Goal: Find specific page/section: Find specific page/section

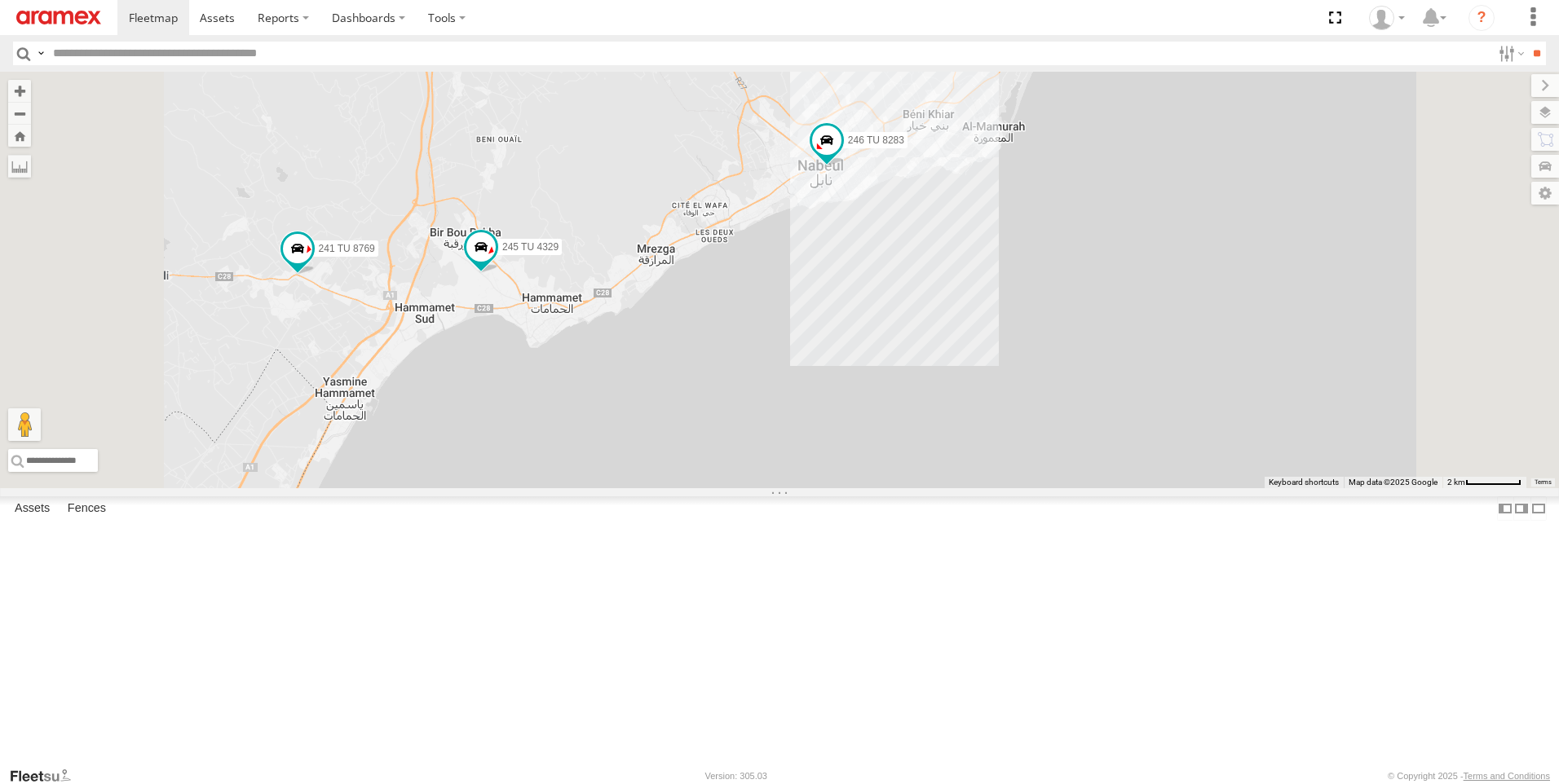
drag, startPoint x: 963, startPoint y: 228, endPoint x: 969, endPoint y: 413, distance: 185.1
click at [969, 413] on div "245 TU 4330 247 TU 7028 246 TU 8283 241 TU 8769 245 TU 4329" at bounding box center [779, 280] width 1559 height 417
click at [974, 422] on div "245 TU 4330 247 TU 7028 246 TU 8283 241 TU 8769 245 TU 4329" at bounding box center [779, 280] width 1559 height 417
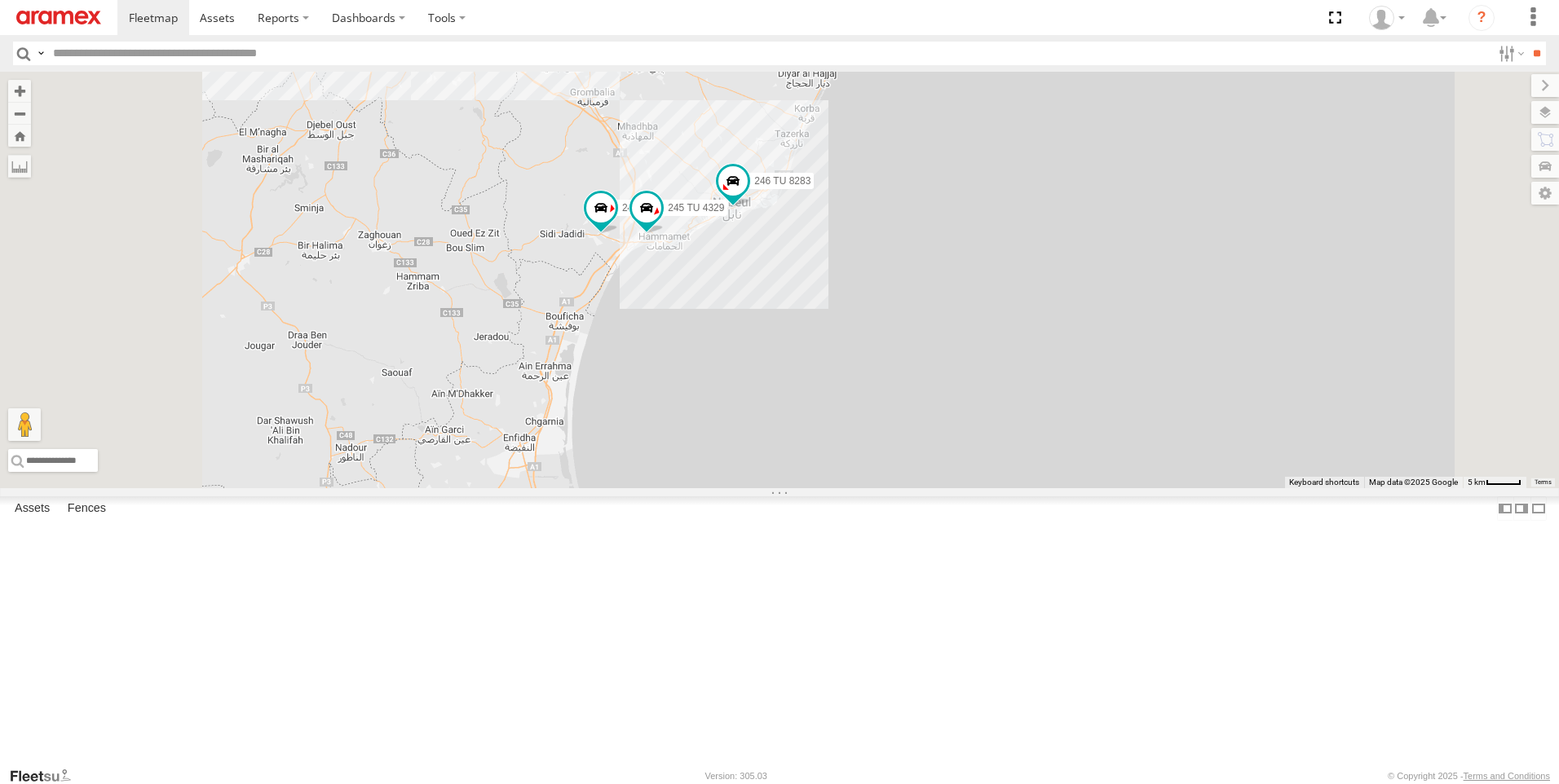
drag, startPoint x: 798, startPoint y: 189, endPoint x: 838, endPoint y: 263, distance: 84.1
click at [812, 254] on div "245 TU 4330 247 TU 7028 246 TU 8283 241 TU 8769 245 TU 4329" at bounding box center [779, 280] width 1559 height 417
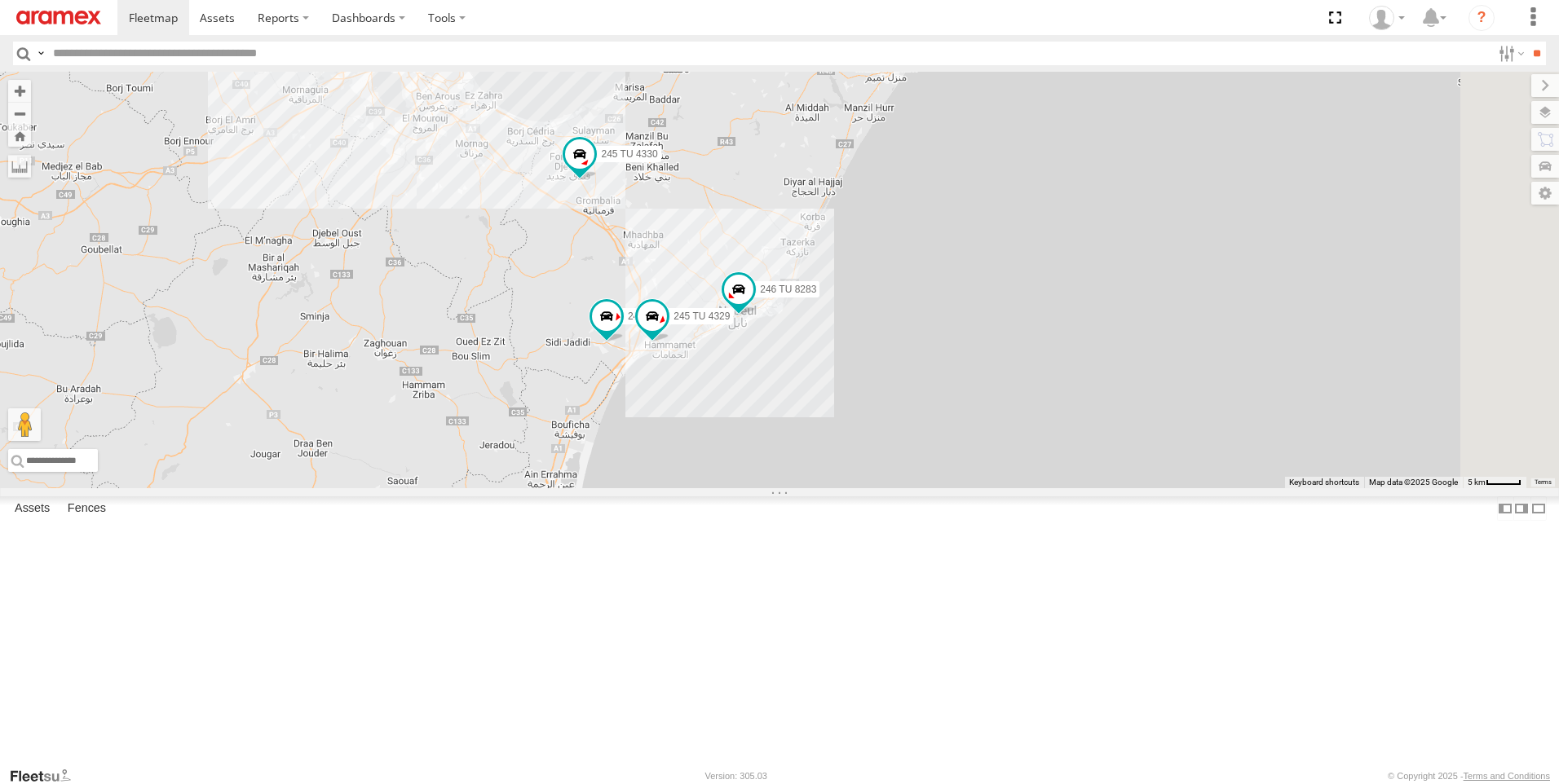
drag, startPoint x: 899, startPoint y: 228, endPoint x: 895, endPoint y: 329, distance: 101.1
click at [896, 329] on div "245 TU 4330 247 TU 7028 246 TU 8283 241 TU 8769 245 TU 4329 241 TU 2027 231 TU …" at bounding box center [779, 280] width 1559 height 417
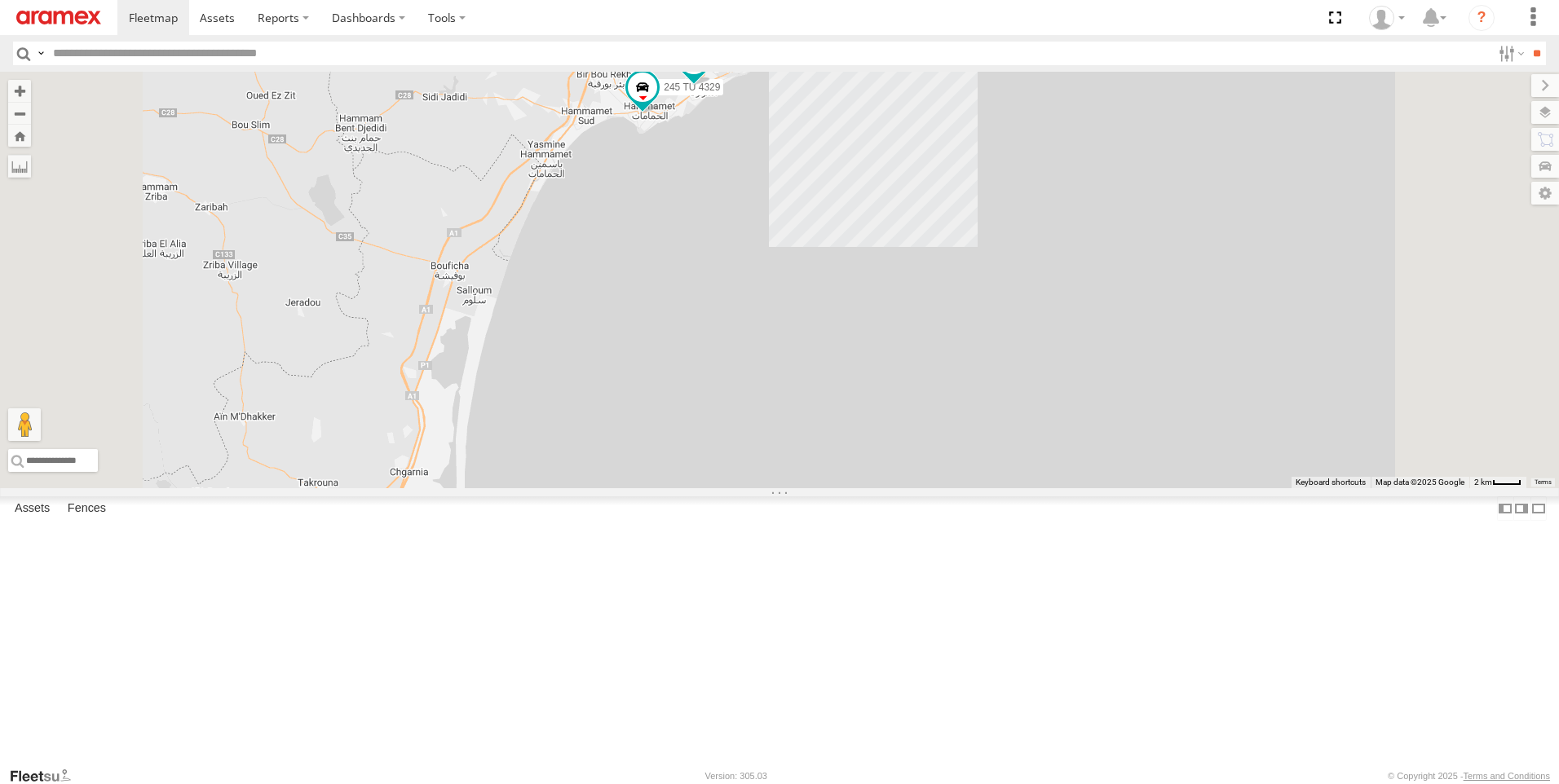
drag, startPoint x: 1030, startPoint y: 531, endPoint x: 1031, endPoint y: 753, distance: 222.0
click at [1036, 770] on body at bounding box center [779, 392] width 1559 height 784
